Goal: Check status

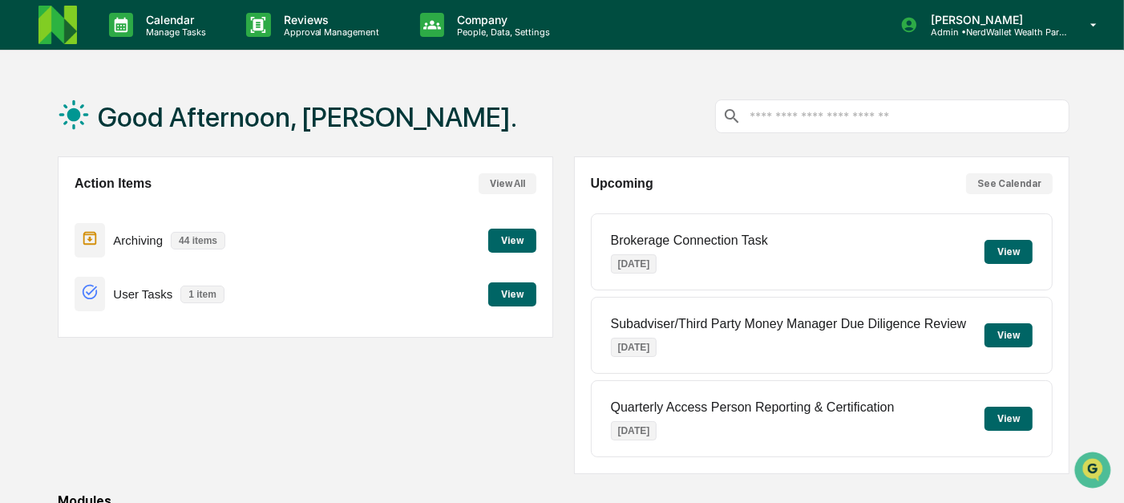
scroll to position [273, 0]
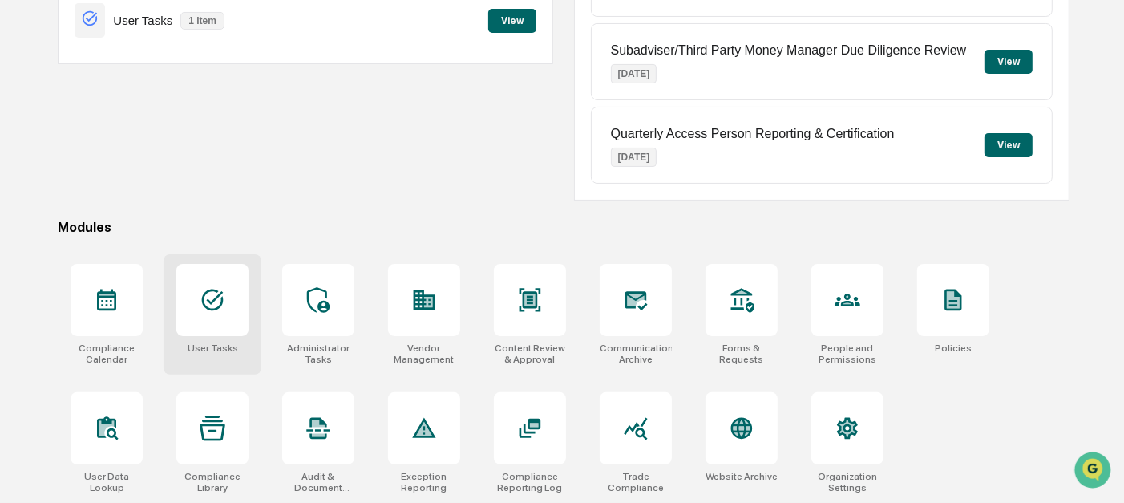
click at [237, 276] on div at bounding box center [212, 300] width 72 height 72
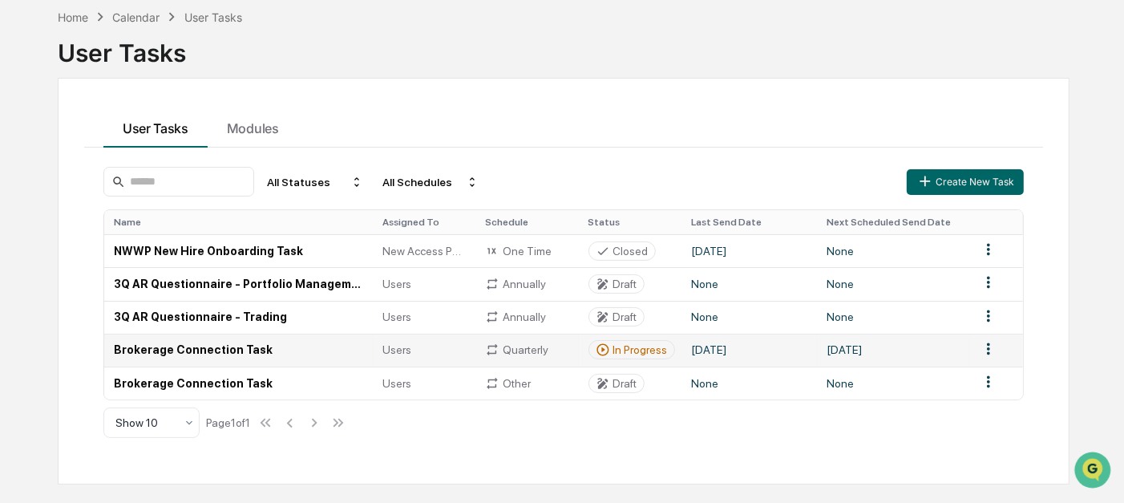
click at [723, 350] on td "[DATE]" at bounding box center [750, 350] width 136 height 33
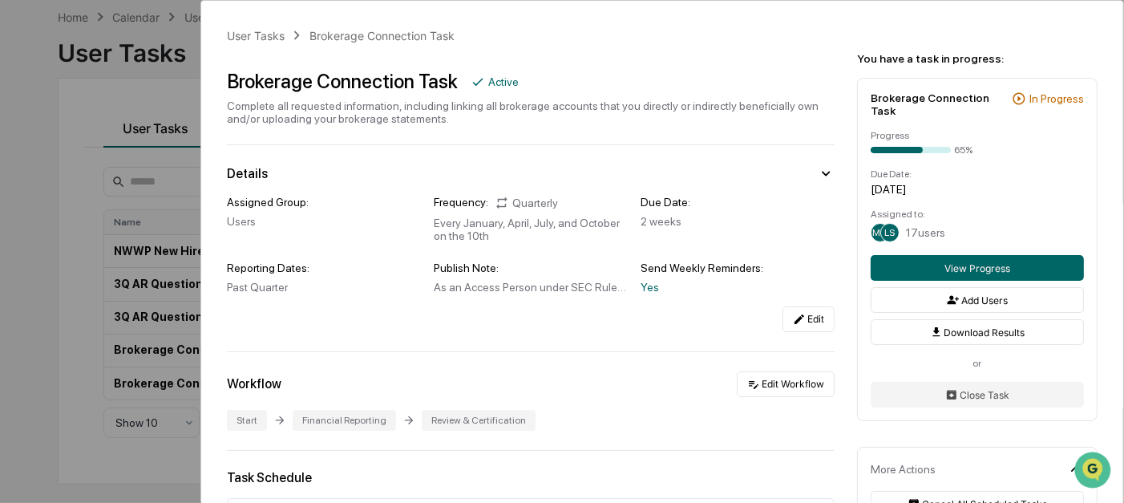
scroll to position [74, 0]
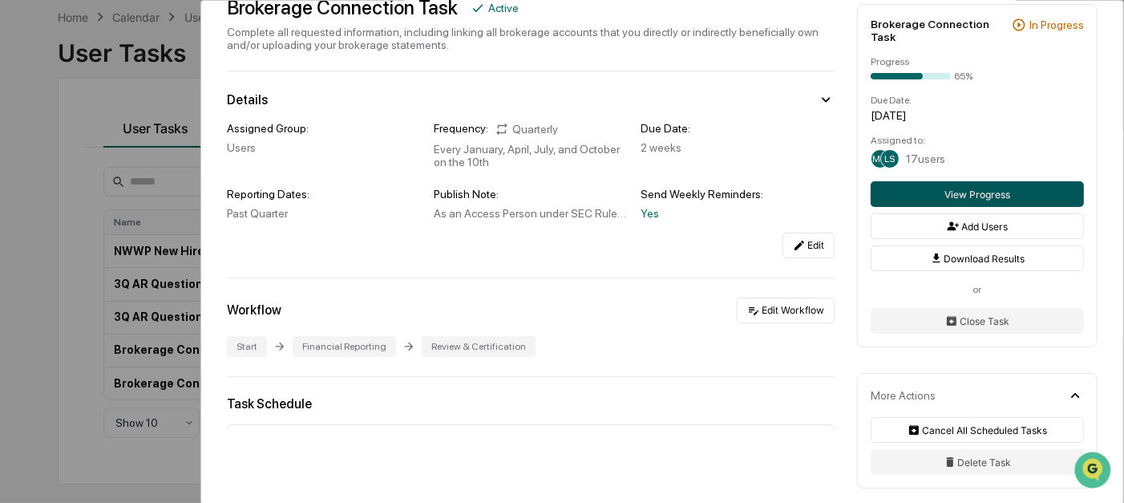
click at [935, 189] on button "View Progress" at bounding box center [977, 194] width 213 height 26
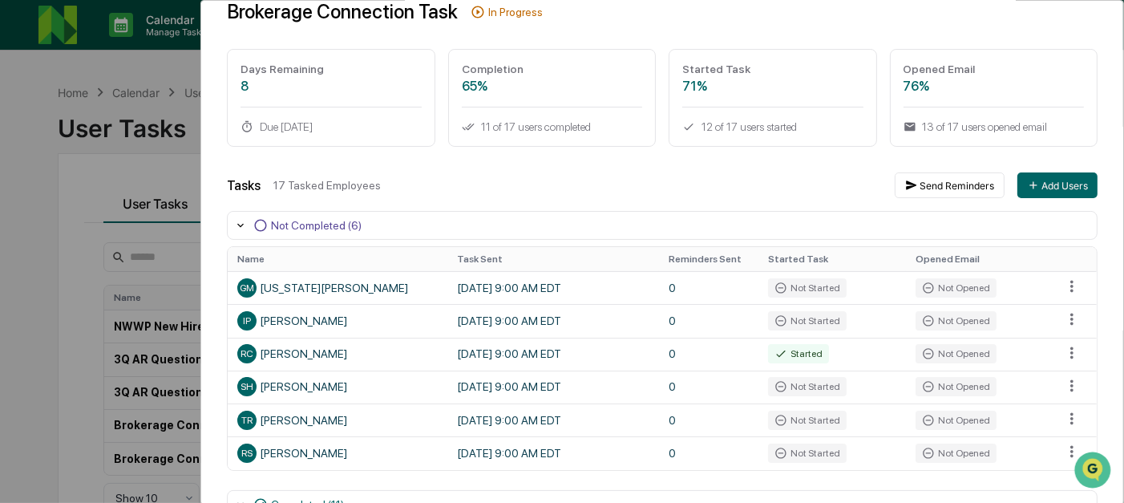
scroll to position [99, 0]
